Goal: Information Seeking & Learning: Learn about a topic

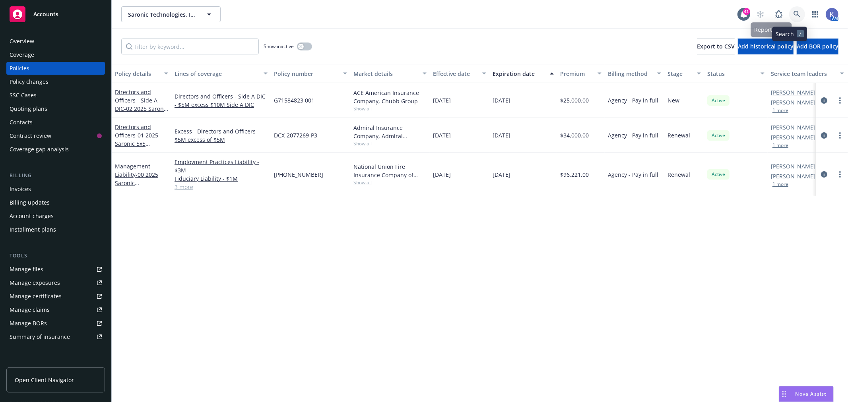
click at [793, 14] on icon at bounding box center [796, 14] width 7 height 7
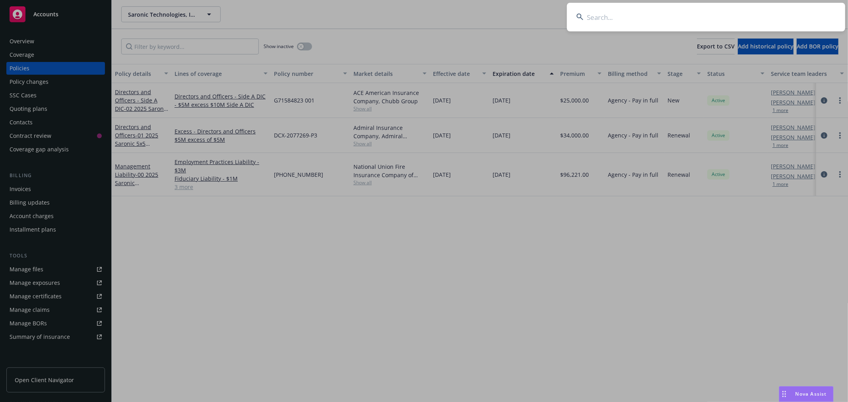
click at [704, 17] on input at bounding box center [706, 17] width 278 height 29
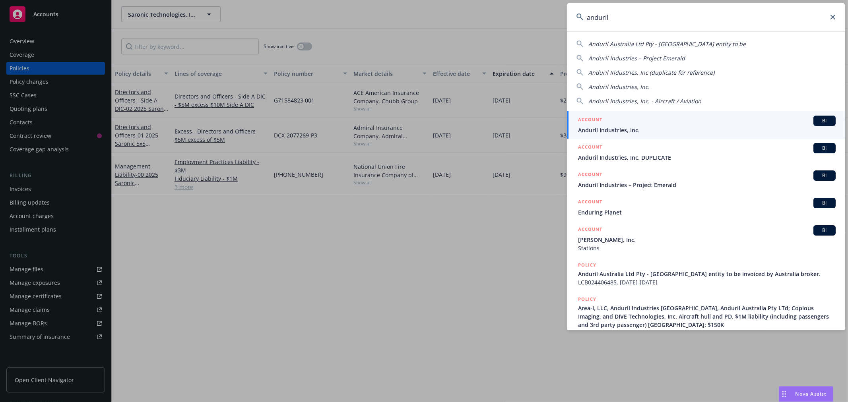
type input "anduril"
click at [610, 129] on span "Anduril Industries, Inc." at bounding box center [706, 130] width 257 height 8
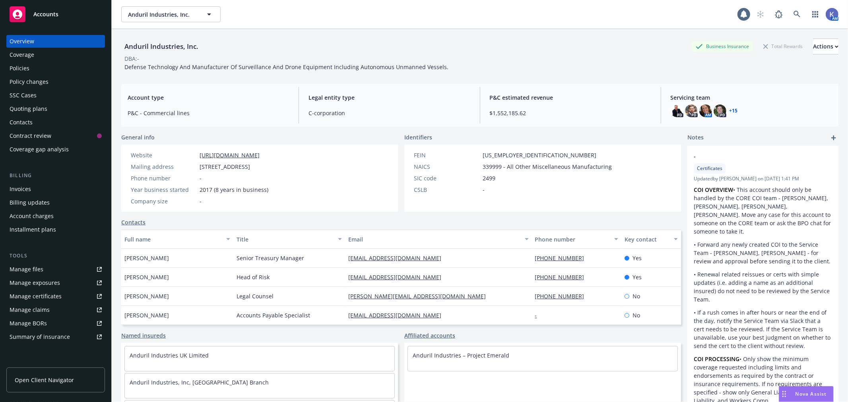
click at [45, 70] on div "Policies" at bounding box center [56, 68] width 92 height 13
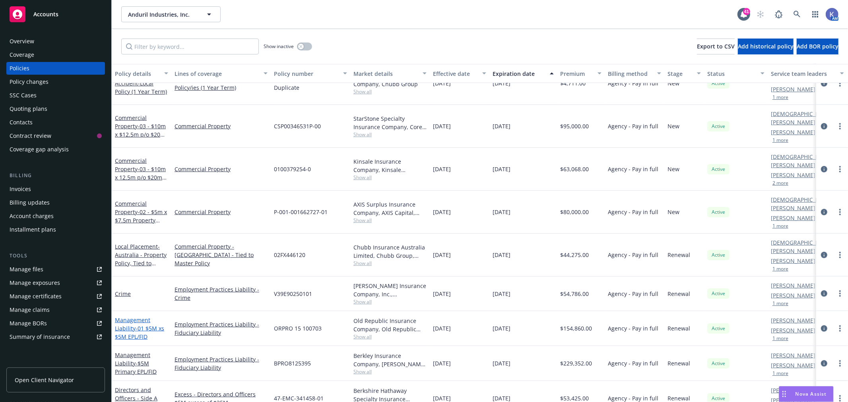
scroll to position [618, 0]
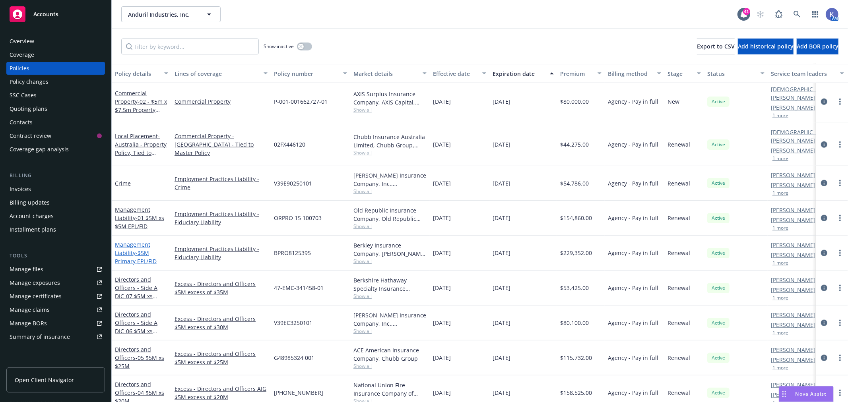
click at [138, 249] on span "- $5M Primary EPL/FID" at bounding box center [136, 257] width 42 height 16
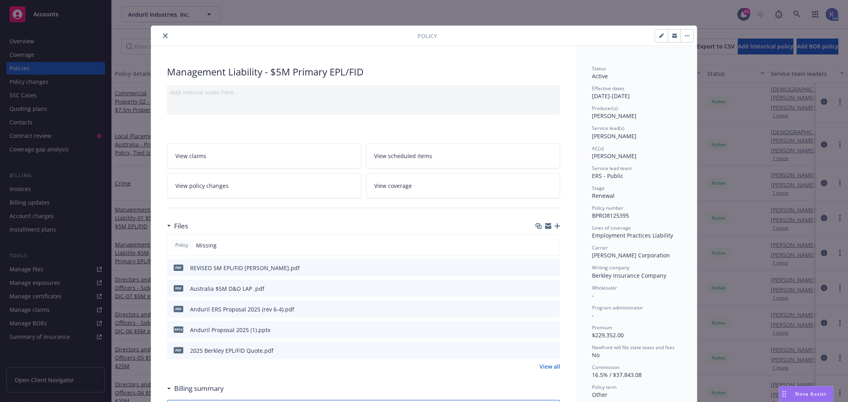
click at [163, 37] on icon "close" at bounding box center [165, 35] width 5 height 5
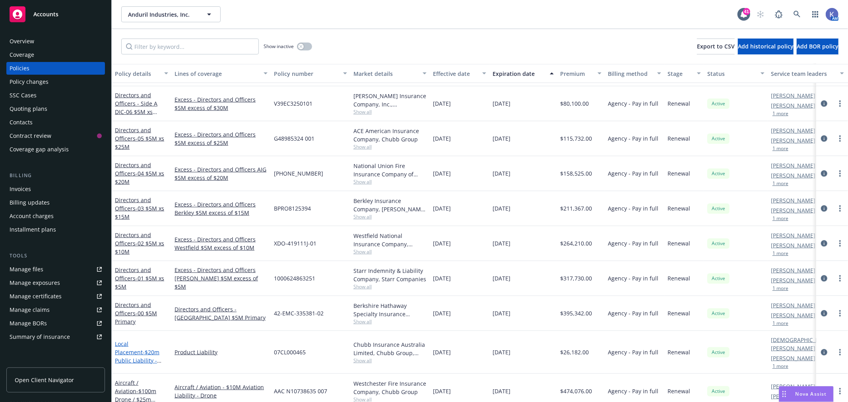
scroll to position [839, 0]
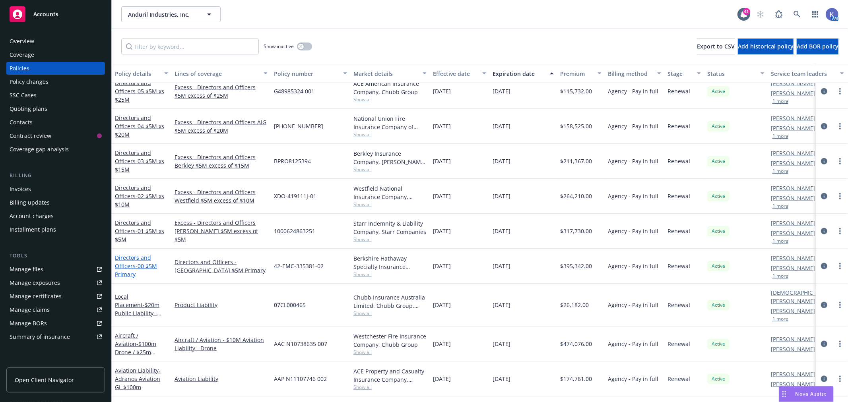
click at [143, 265] on span "- 00 $5M Primary" at bounding box center [136, 270] width 42 height 16
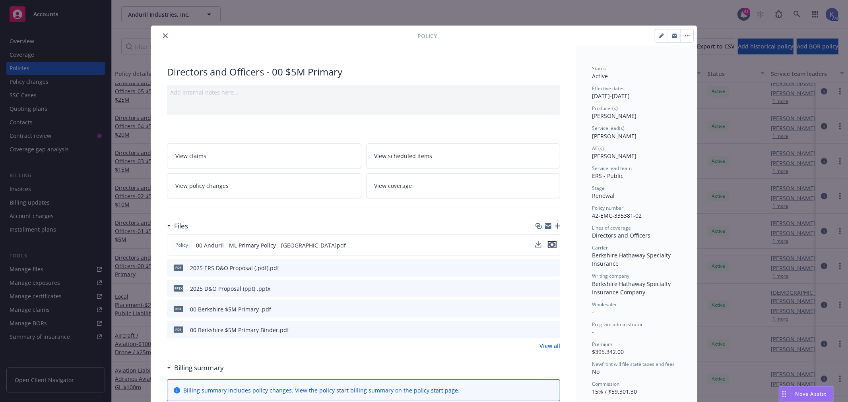
click at [549, 244] on icon "preview file" at bounding box center [551, 245] width 7 height 6
click at [163, 35] on icon "close" at bounding box center [165, 35] width 5 height 5
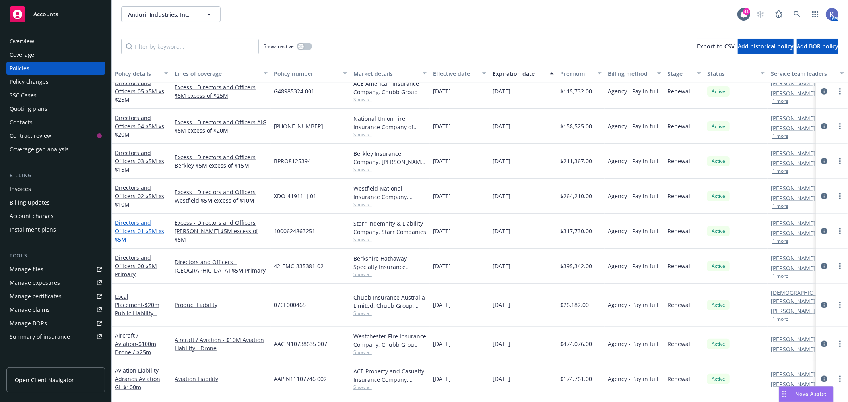
click at [145, 230] on span "- 01 $5M xs $5M" at bounding box center [139, 235] width 49 height 16
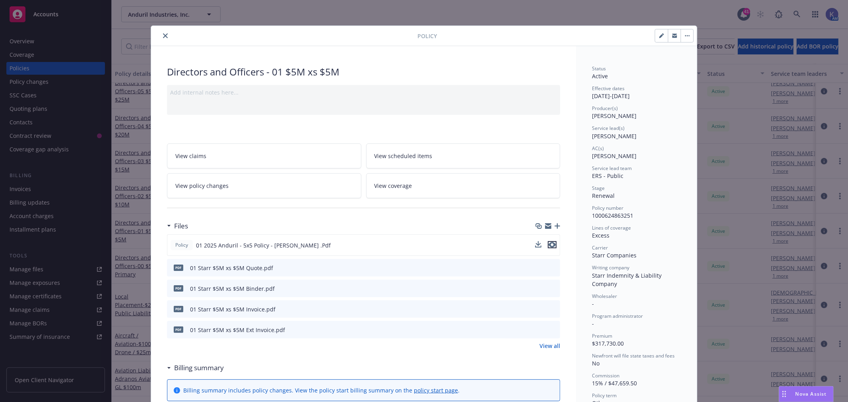
click at [548, 245] on icon "preview file" at bounding box center [551, 245] width 7 height 6
click at [549, 267] on icon "preview file" at bounding box center [552, 268] width 7 height 6
click at [163, 36] on icon "close" at bounding box center [165, 35] width 5 height 5
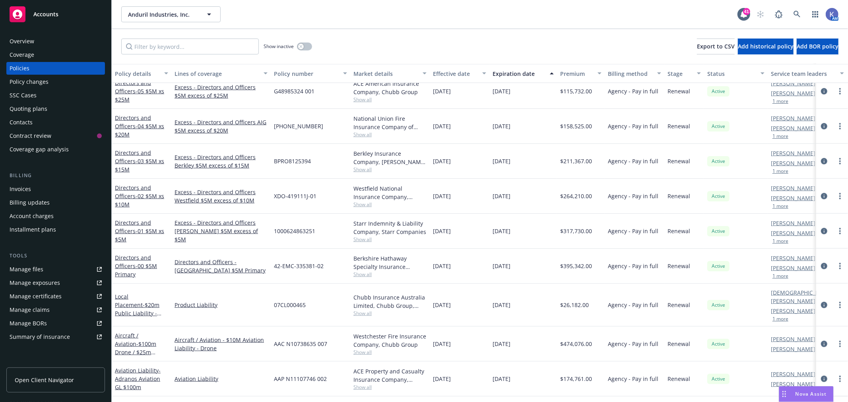
click at [427, 27] on div "Anduril Industries, Inc. Anduril Industries, Inc. 41 AM" at bounding box center [480, 14] width 736 height 29
click at [797, 13] on icon at bounding box center [796, 14] width 7 height 7
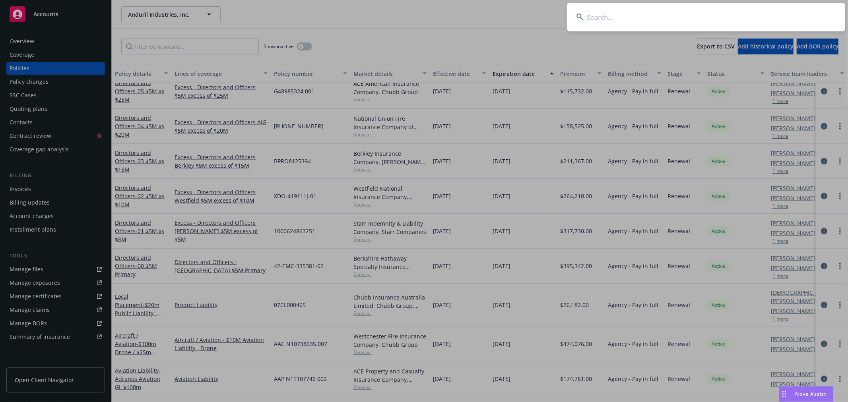
click at [757, 15] on input at bounding box center [706, 17] width 278 height 29
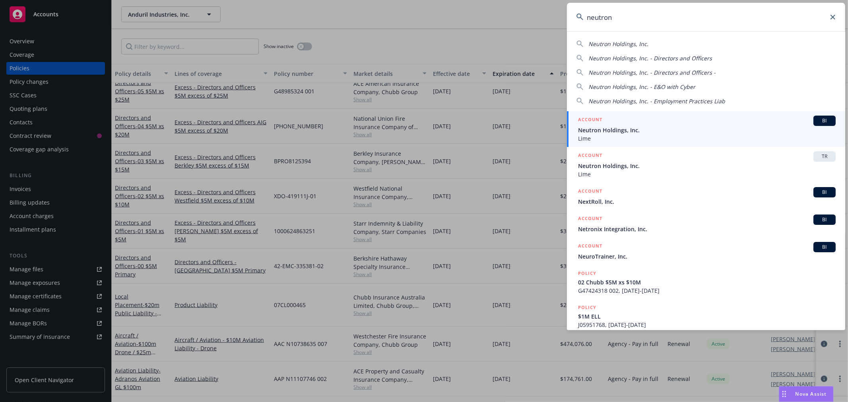
type input "neutron"
click at [597, 128] on span "Neutron Holdings, Inc." at bounding box center [706, 130] width 257 height 8
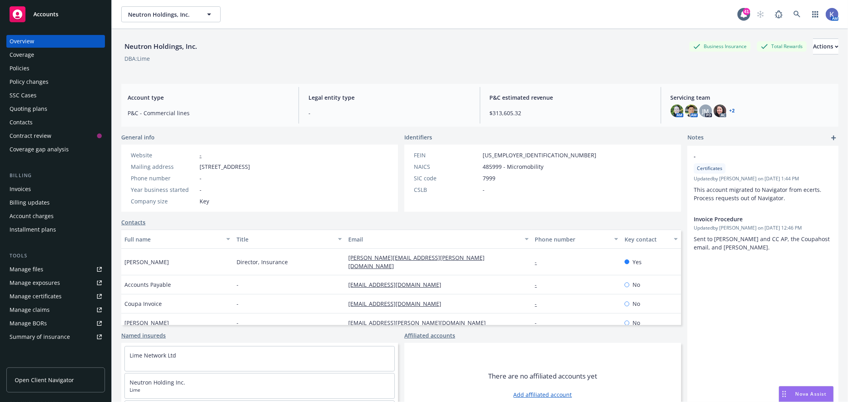
click at [37, 70] on div "Policies" at bounding box center [56, 68] width 92 height 13
